Goal: Task Accomplishment & Management: Complete application form

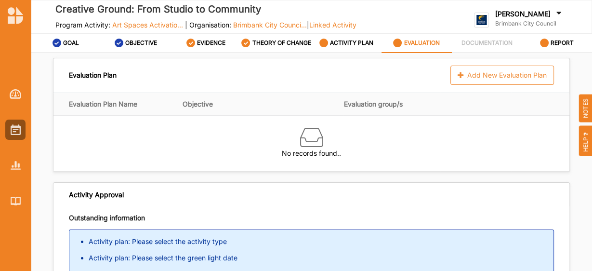
scroll to position [38, 0]
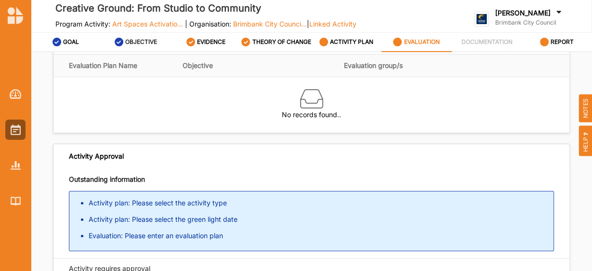
scroll to position [1, 0]
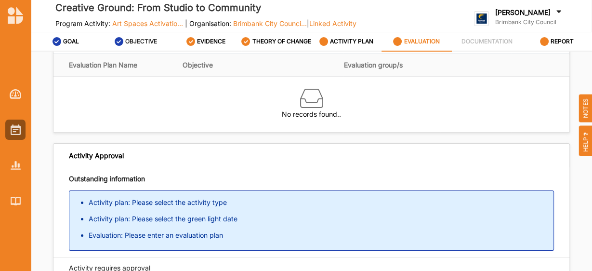
click at [142, 45] on label "OBJECTIVE" at bounding box center [141, 42] width 32 height 8
select select "5"
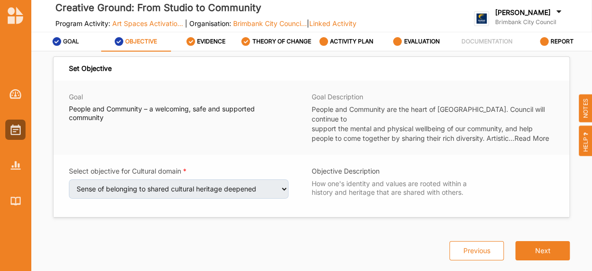
click at [59, 44] on icon at bounding box center [57, 41] width 9 height 9
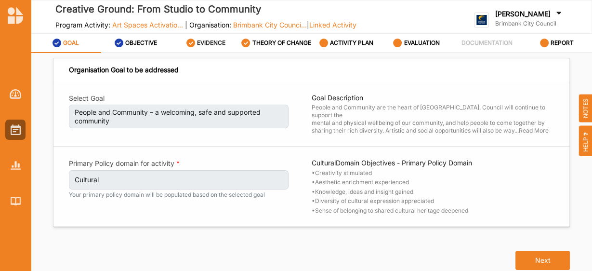
click at [212, 47] on label "EVIDENCE" at bounding box center [211, 43] width 28 height 8
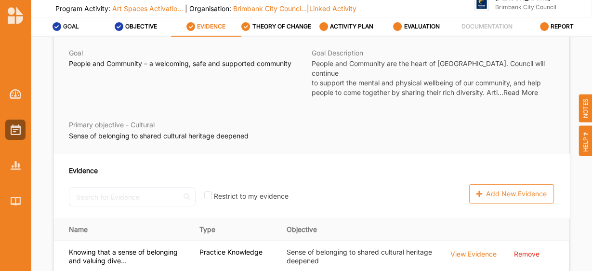
scroll to position [40, 0]
click at [279, 29] on label "THEORY OF CHANGE" at bounding box center [281, 27] width 59 height 8
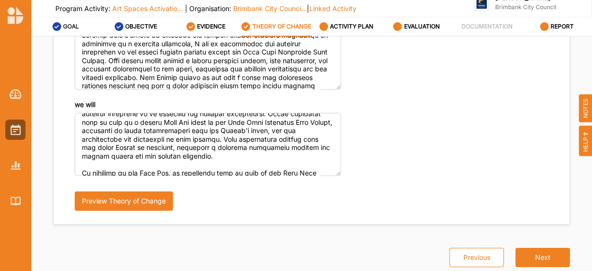
scroll to position [101, 0]
click at [337, 30] on label "ACTIVITY PLAN" at bounding box center [351, 27] width 43 height 8
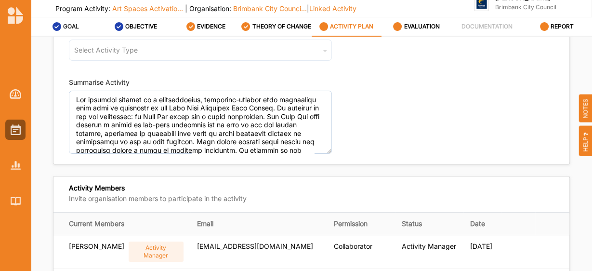
type textarea "Lor ipsumdol sitamet co a elitseddoeius, temporinc-utlabor etdo magnaaliqu enim…"
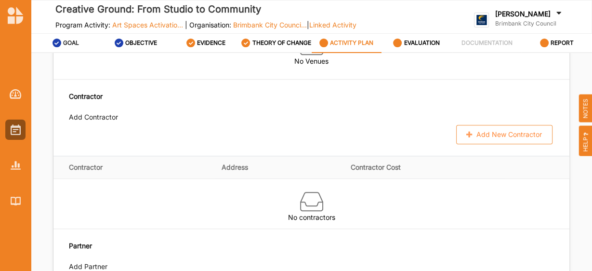
scroll to position [588, 0]
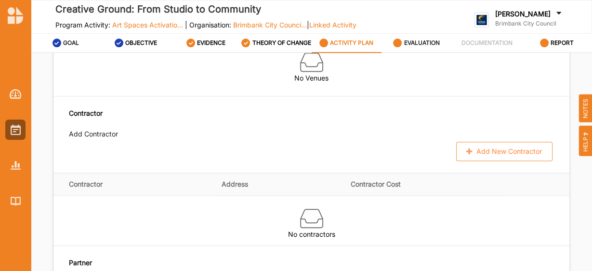
click at [419, 47] on label "EVALUATION" at bounding box center [422, 43] width 36 height 8
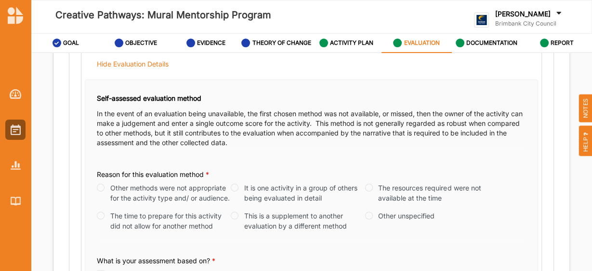
scroll to position [220, 0]
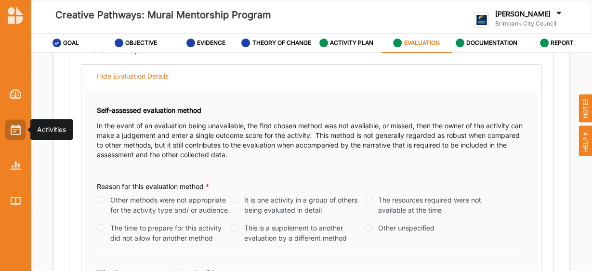
click at [17, 124] on img at bounding box center [16, 129] width 10 height 11
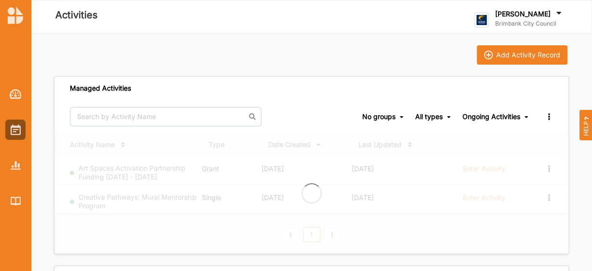
scroll to position [4, 0]
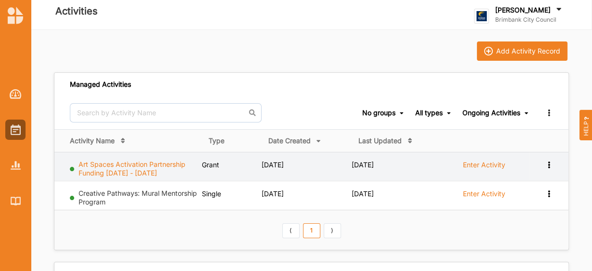
click at [149, 161] on link "Art Spaces Activation Partnership Funding [DATE] - [DATE]" at bounding box center [132, 168] width 107 height 17
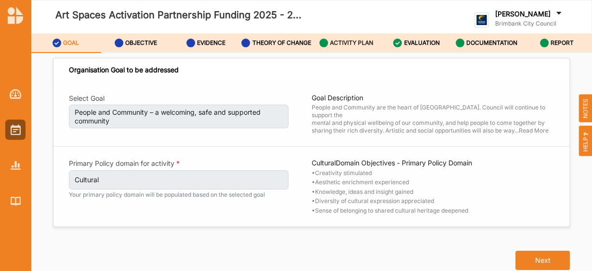
click at [348, 51] on div "ACTIVITY PLAN" at bounding box center [346, 42] width 54 height 17
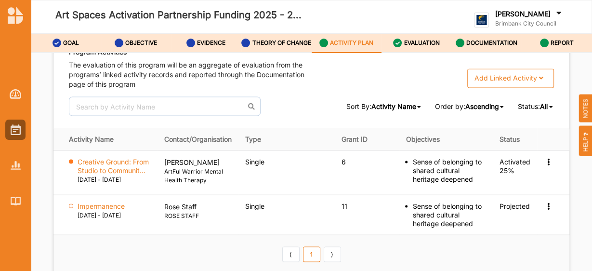
scroll to position [1486, 0]
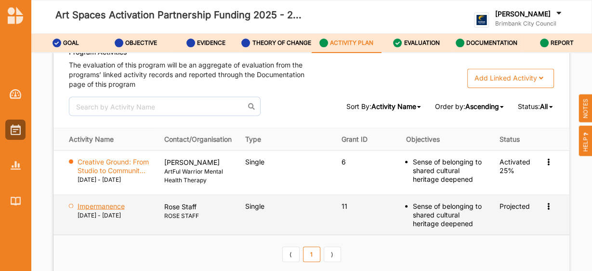
click at [107, 210] on label "Impermanence" at bounding box center [101, 205] width 47 height 9
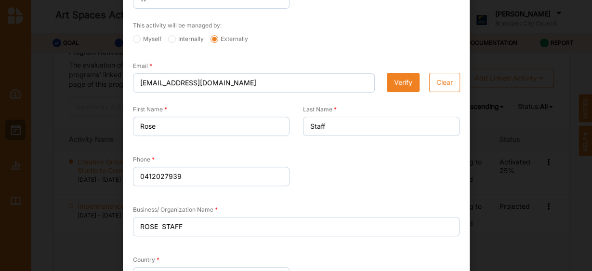
scroll to position [353, 0]
click at [400, 78] on button "Verify" at bounding box center [403, 81] width 33 height 19
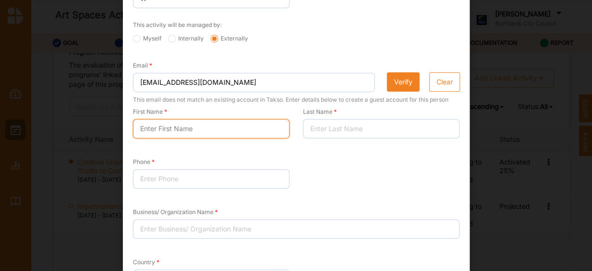
click at [221, 129] on input "First Name" at bounding box center [211, 128] width 157 height 19
type input "r"
type input "Rose"
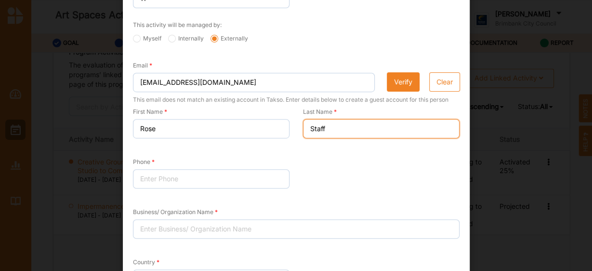
type input "Staff"
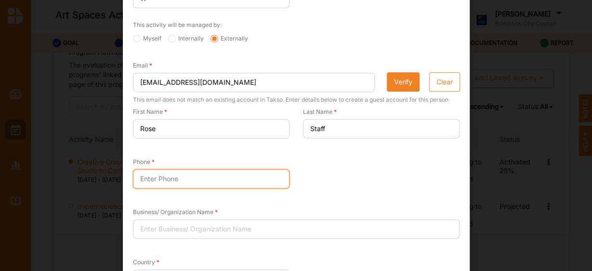
click at [169, 177] on input "Phone" at bounding box center [211, 178] width 157 height 19
click at [207, 184] on input "0412027939" at bounding box center [211, 178] width 157 height 19
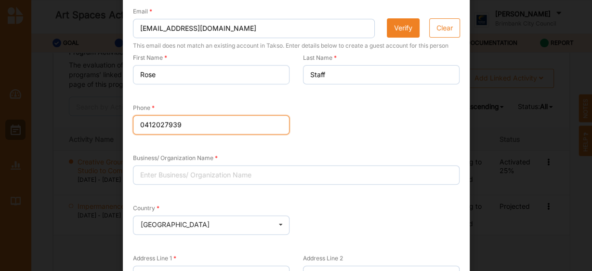
scroll to position [406, 0]
type input "0412027939"
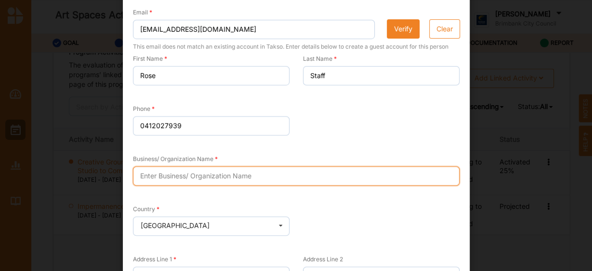
click at [181, 177] on input "Business/ Organization Name" at bounding box center [296, 175] width 327 height 19
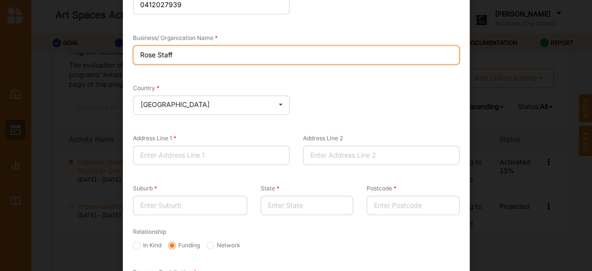
scroll to position [509, 0]
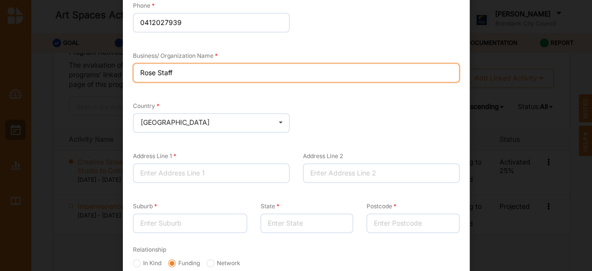
type input "Rose Staff"
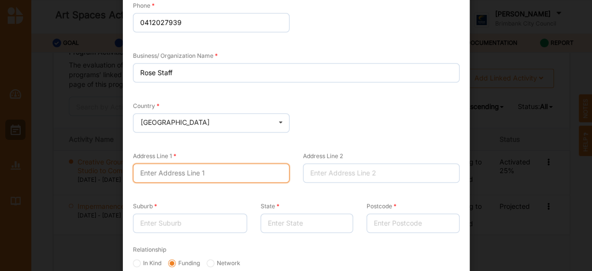
click at [178, 168] on input "Address Line 1" at bounding box center [211, 172] width 157 height 19
click at [148, 166] on input "Address Line 1" at bounding box center [211, 172] width 157 height 19
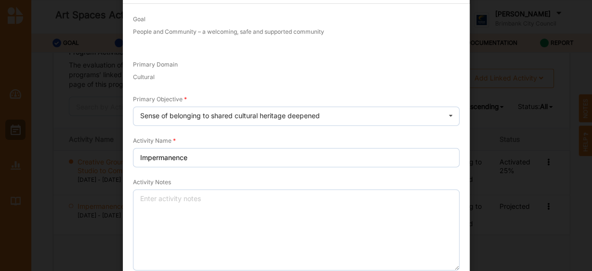
scroll to position [0, 0]
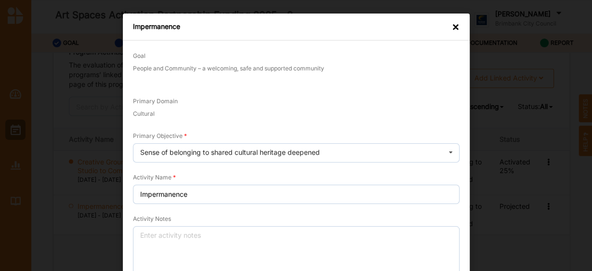
click at [453, 30] on div "×" at bounding box center [456, 27] width 8 height 10
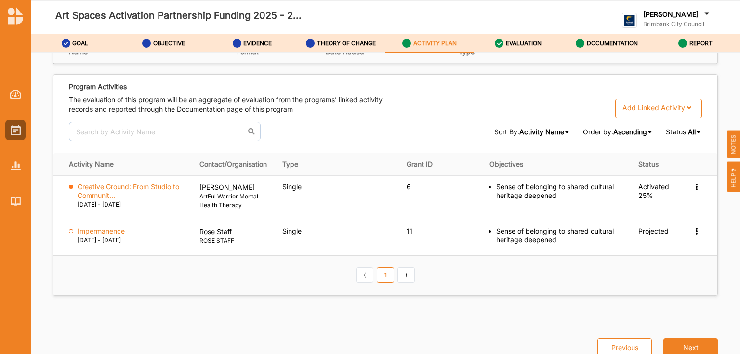
scroll to position [1444, 0]
